Goal: Transaction & Acquisition: Purchase product/service

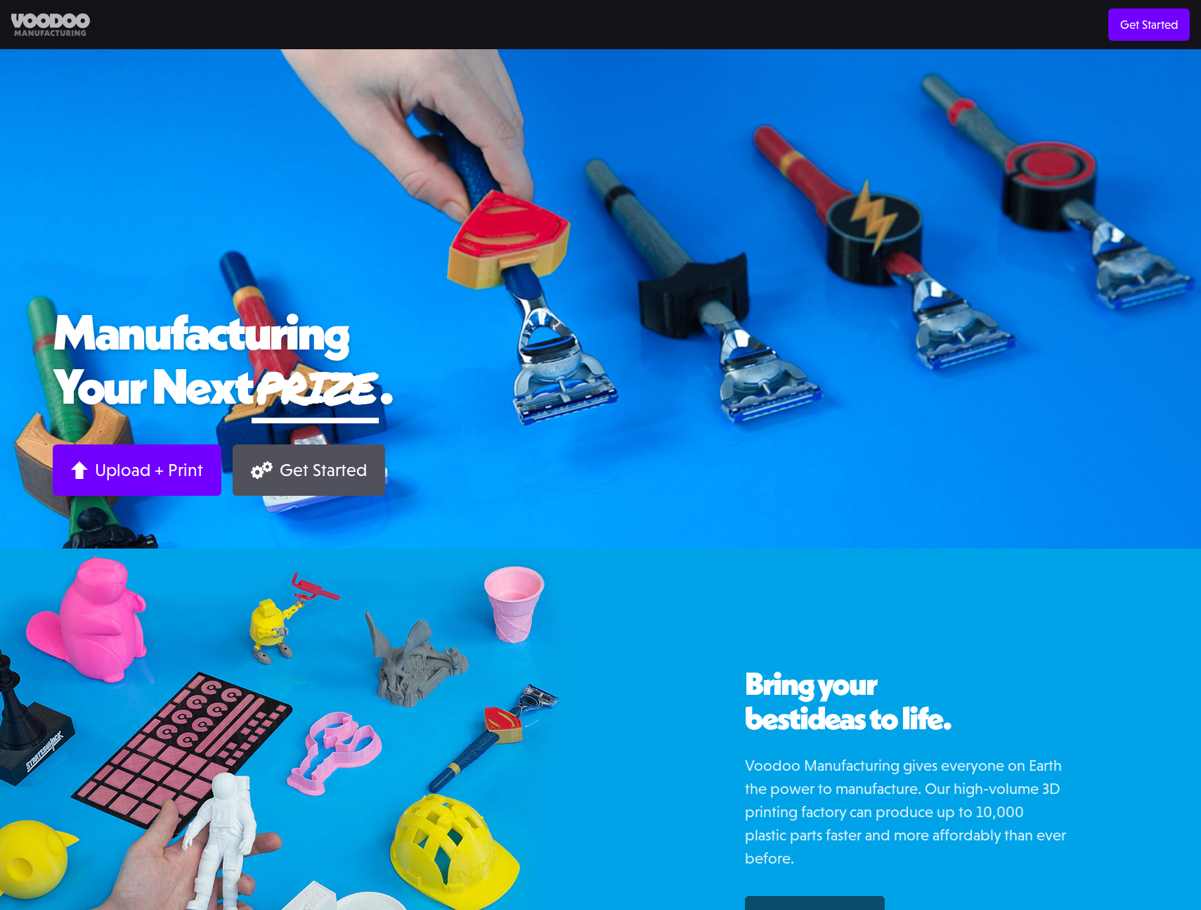
click at [60, 24] on img at bounding box center [50, 24] width 79 height 23
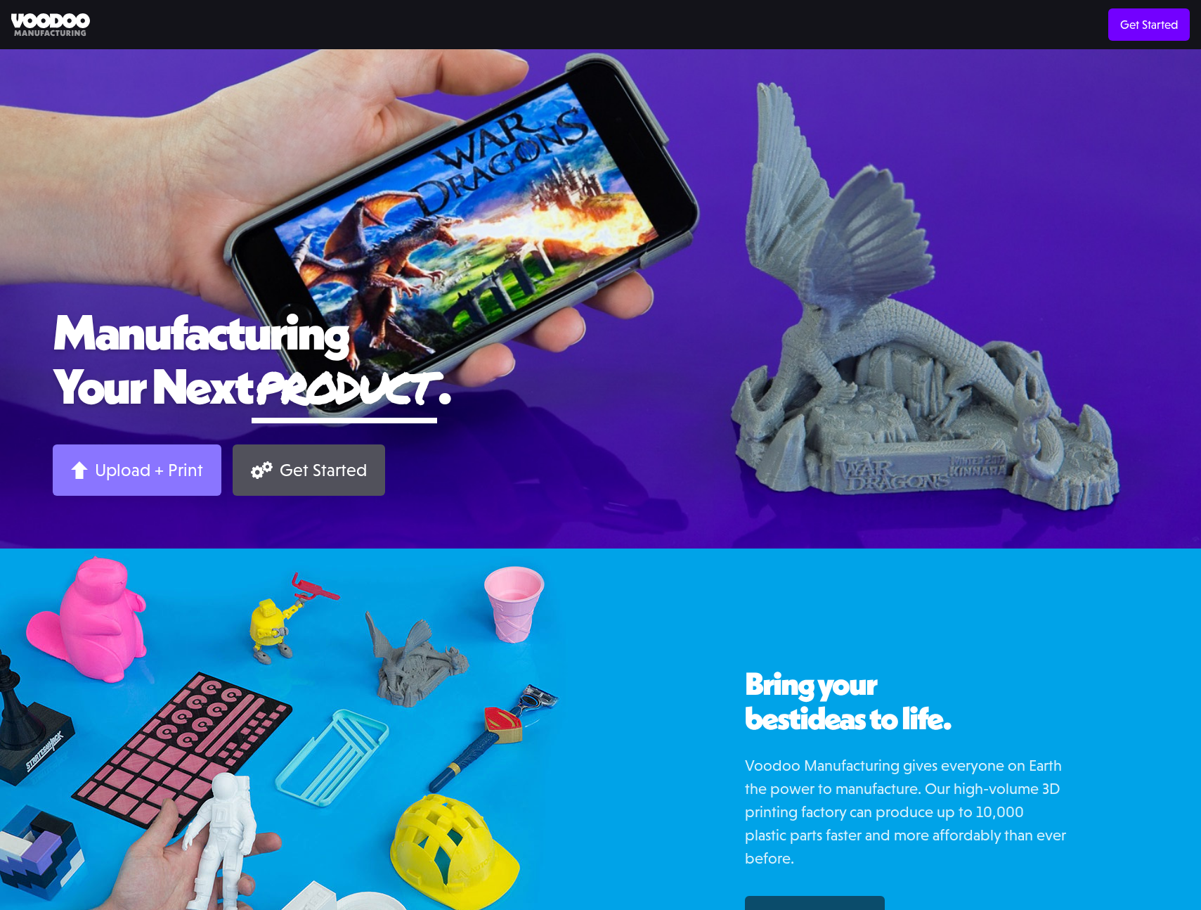
click at [182, 462] on div "Upload + Print" at bounding box center [149, 470] width 108 height 22
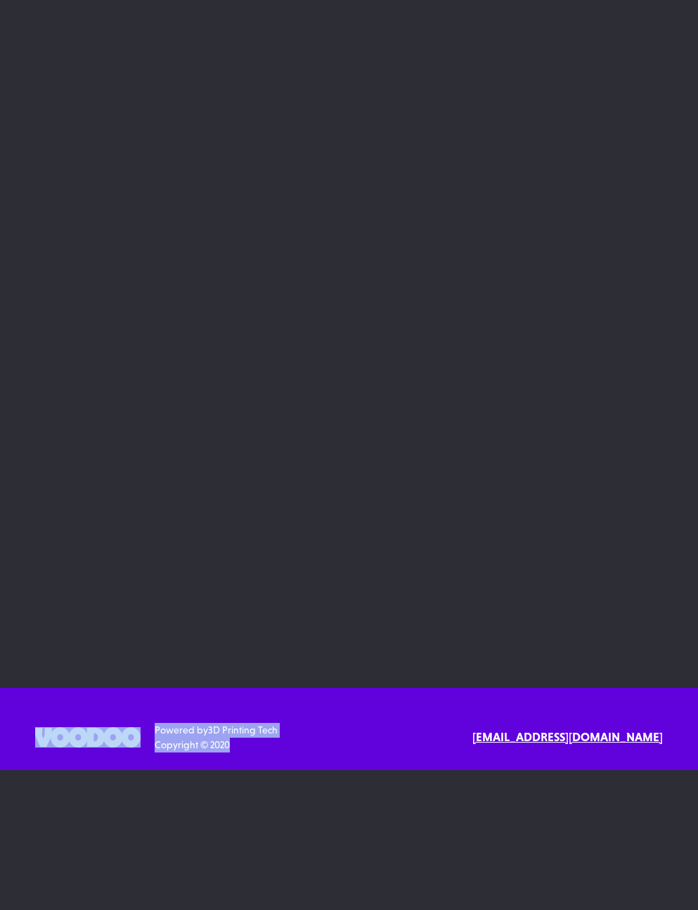
drag, startPoint x: 285, startPoint y: 752, endPoint x: 147, endPoint y: 728, distance: 139.8
click at [143, 732] on div "Powered by 3D Printing Tech Copyright © 2020 Text or Call contact@voodoomfg.com" at bounding box center [349, 738] width 628 height 30
drag, startPoint x: 281, startPoint y: 723, endPoint x: 413, endPoint y: 735, distance: 132.6
click at [314, 728] on div "SErvices 3D Printing 3D Design Resources Materials Examples Blog API Documentat…" at bounding box center [349, 728] width 698 height 82
